Goal: Transaction & Acquisition: Purchase product/service

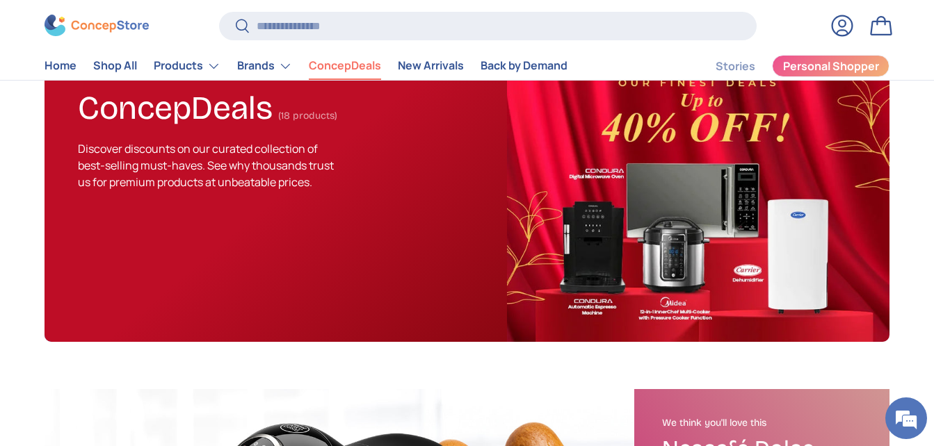
scroll to position [117, 0]
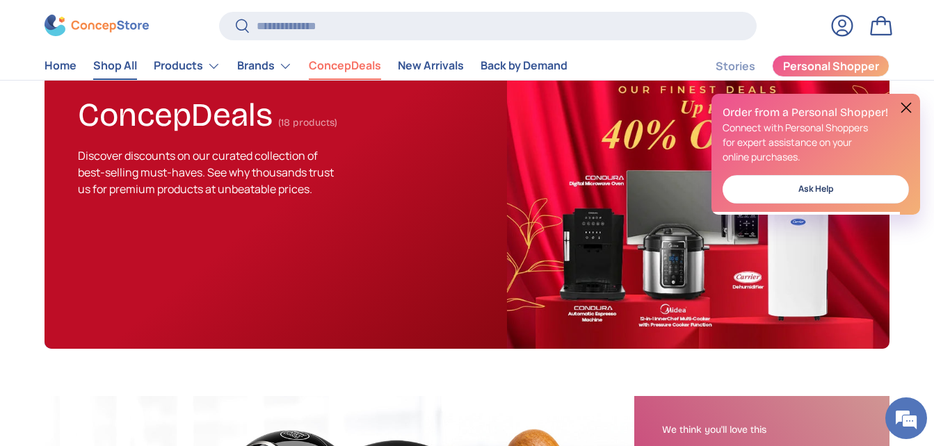
click at [116, 64] on link "Shop All" at bounding box center [115, 66] width 44 height 27
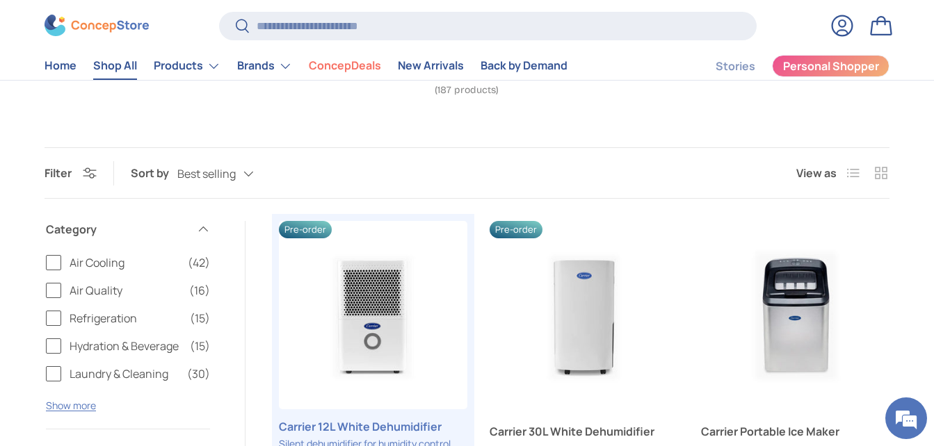
scroll to position [87, 0]
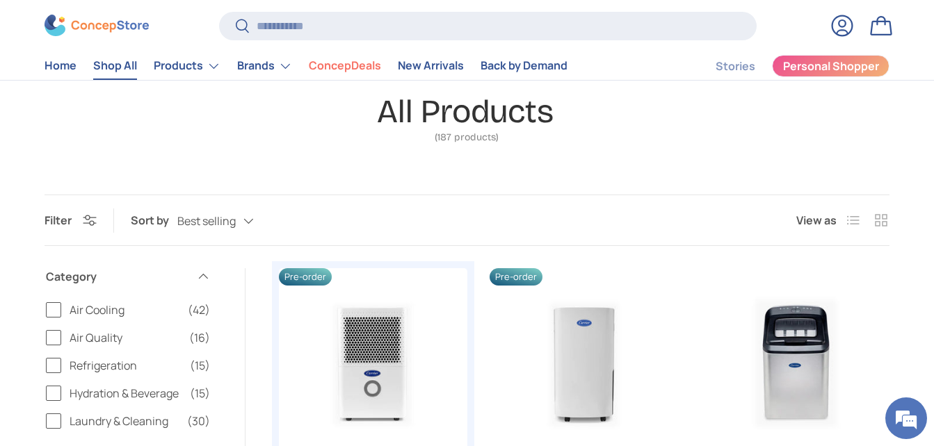
click at [98, 313] on span "Air Cooling" at bounding box center [125, 310] width 110 height 17
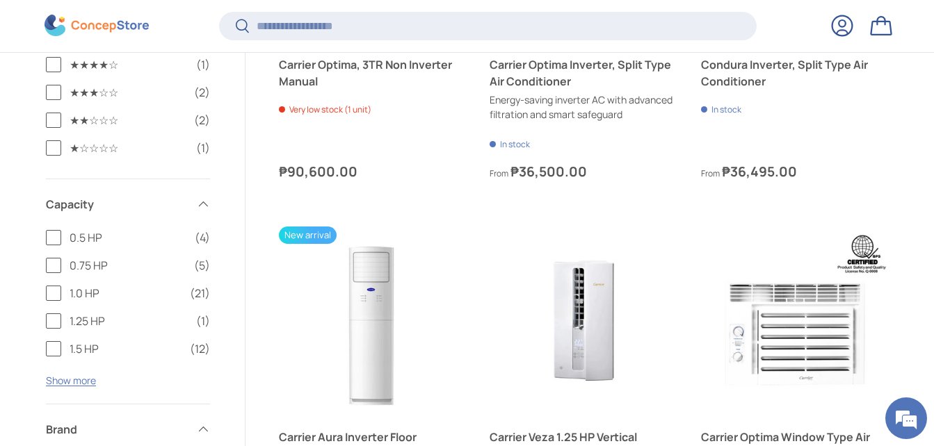
scroll to position [1262, 0]
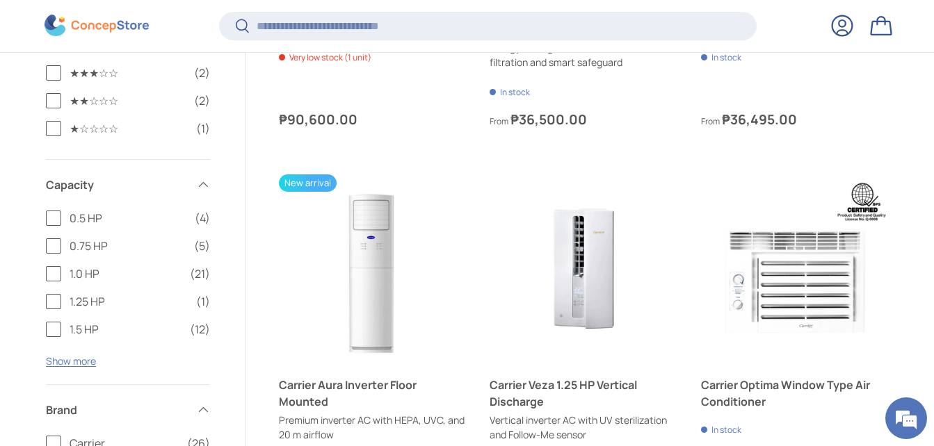
click at [60, 367] on button "Show more" at bounding box center [71, 361] width 50 height 13
click at [54, 357] on label "2.0 HP (9)" at bounding box center [128, 357] width 164 height 17
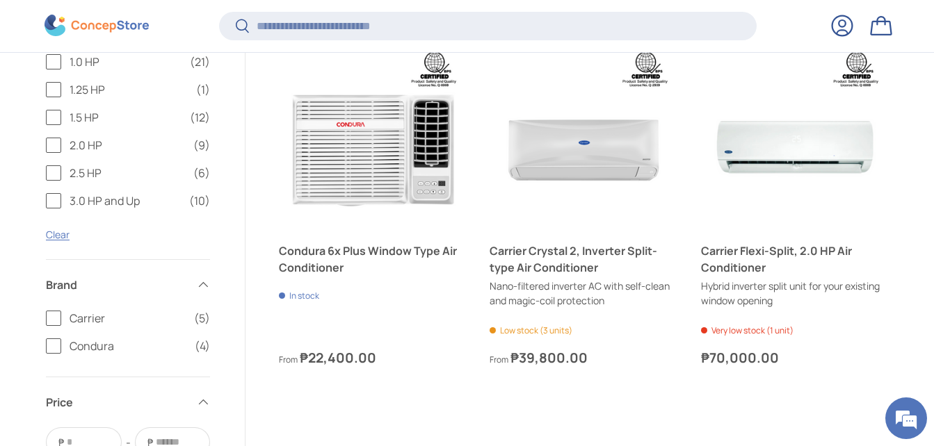
scroll to position [1156, 0]
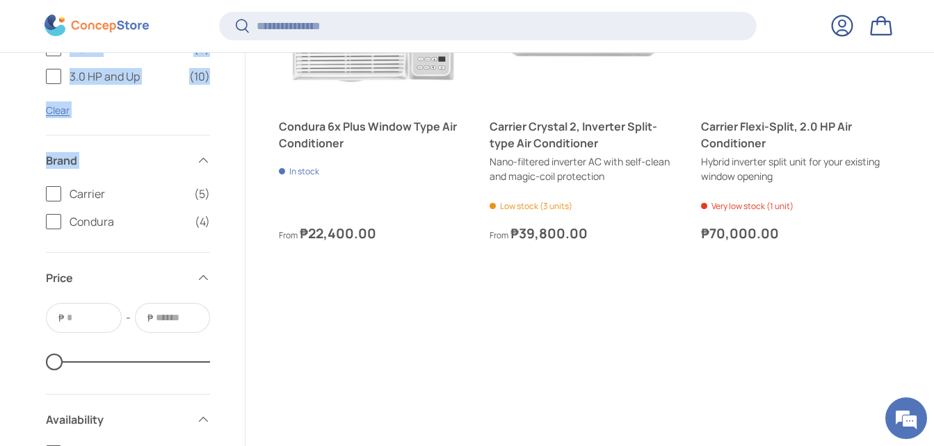
click at [46, 194] on details-disclosure "Brand Carrier (5) Condura (4) Clear" at bounding box center [127, 194] width 167 height 117
drag, startPoint x: 46, startPoint y: 194, endPoint x: 51, endPoint y: 227, distance: 33.1
click at [51, 226] on label "Condura (4)" at bounding box center [128, 221] width 164 height 17
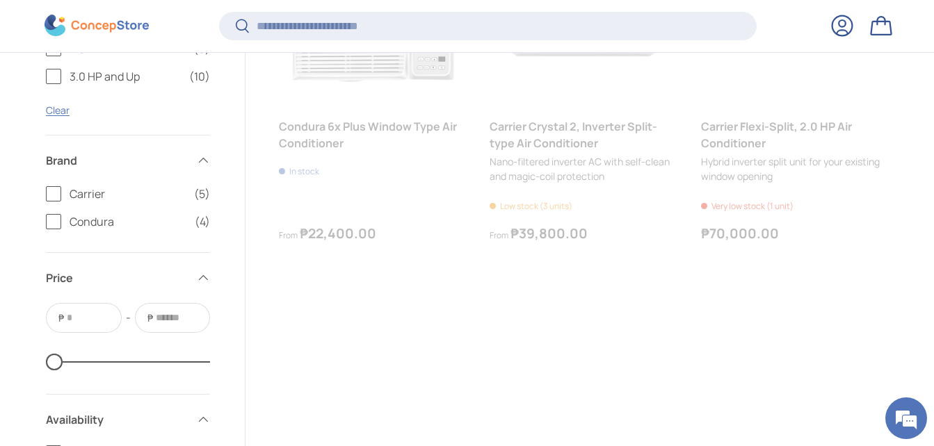
click at [50, 197] on label "Carrier (5)" at bounding box center [128, 194] width 164 height 17
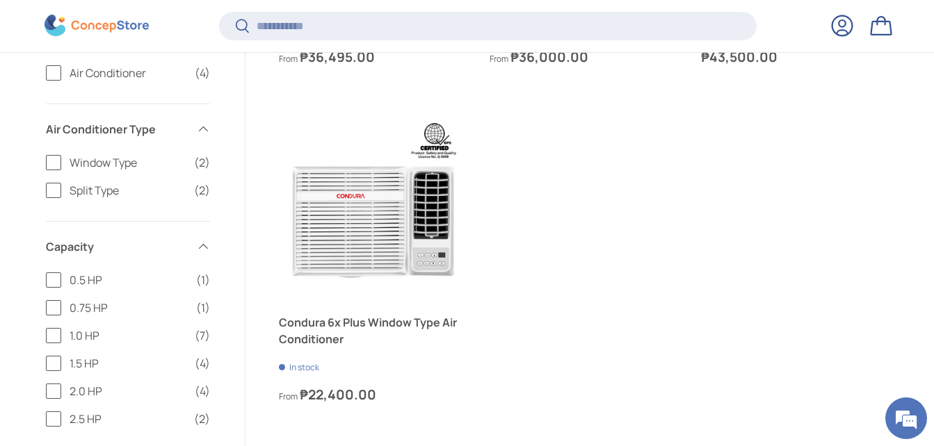
scroll to position [633, 0]
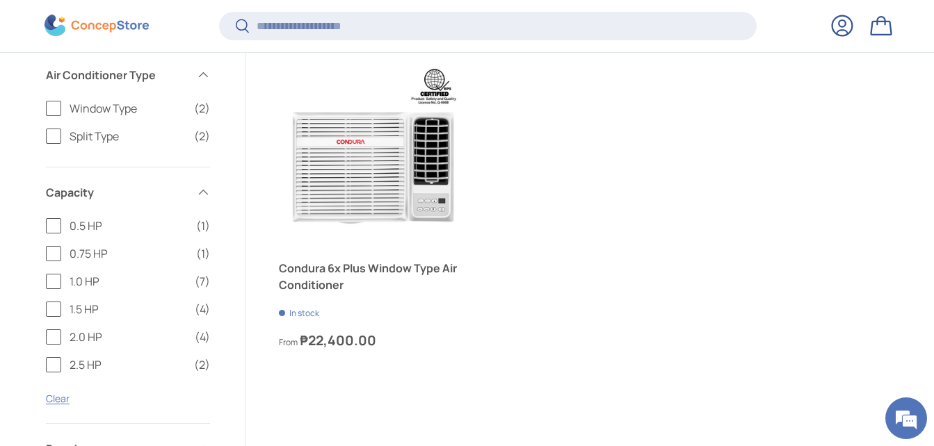
click at [53, 145] on div "Window Type (2) Split Type (2) Clear" at bounding box center [128, 133] width 164 height 67
click at [51, 140] on label "Split Type (2)" at bounding box center [128, 136] width 164 height 17
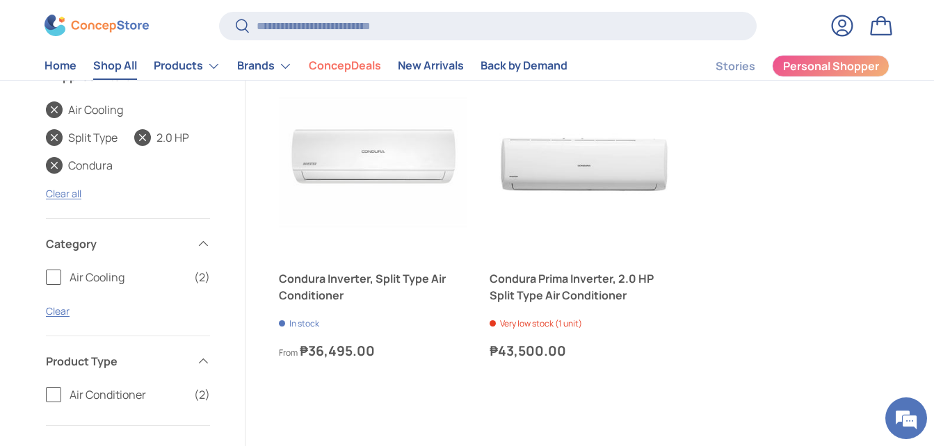
scroll to position [241, 0]
